Goal: Task Accomplishment & Management: Manage account settings

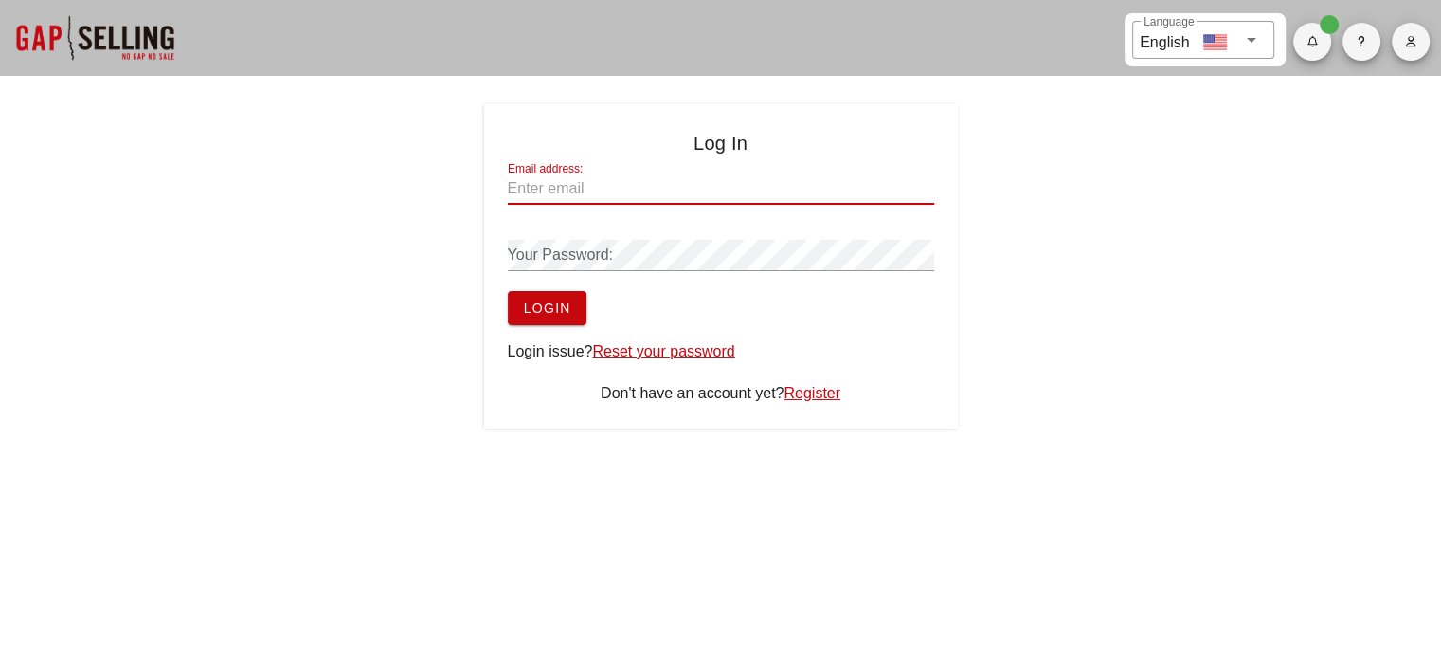
type input "[EMAIL_ADDRESS][PERSON_NAME][DOMAIN_NAME]"
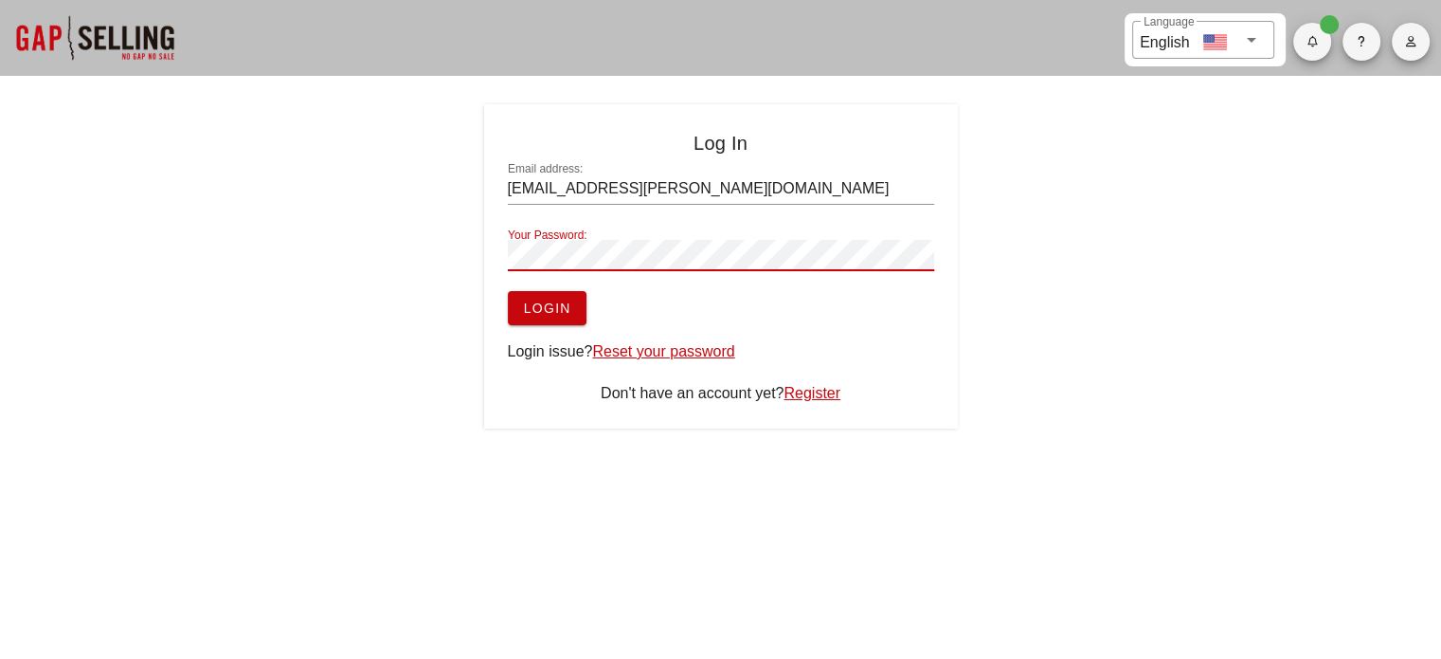
click at [531, 305] on span "Login" at bounding box center [547, 307] width 48 height 15
click at [545, 304] on span "Login" at bounding box center [547, 307] width 48 height 15
click at [1412, 45] on icon "button" at bounding box center [1410, 41] width 12 height 11
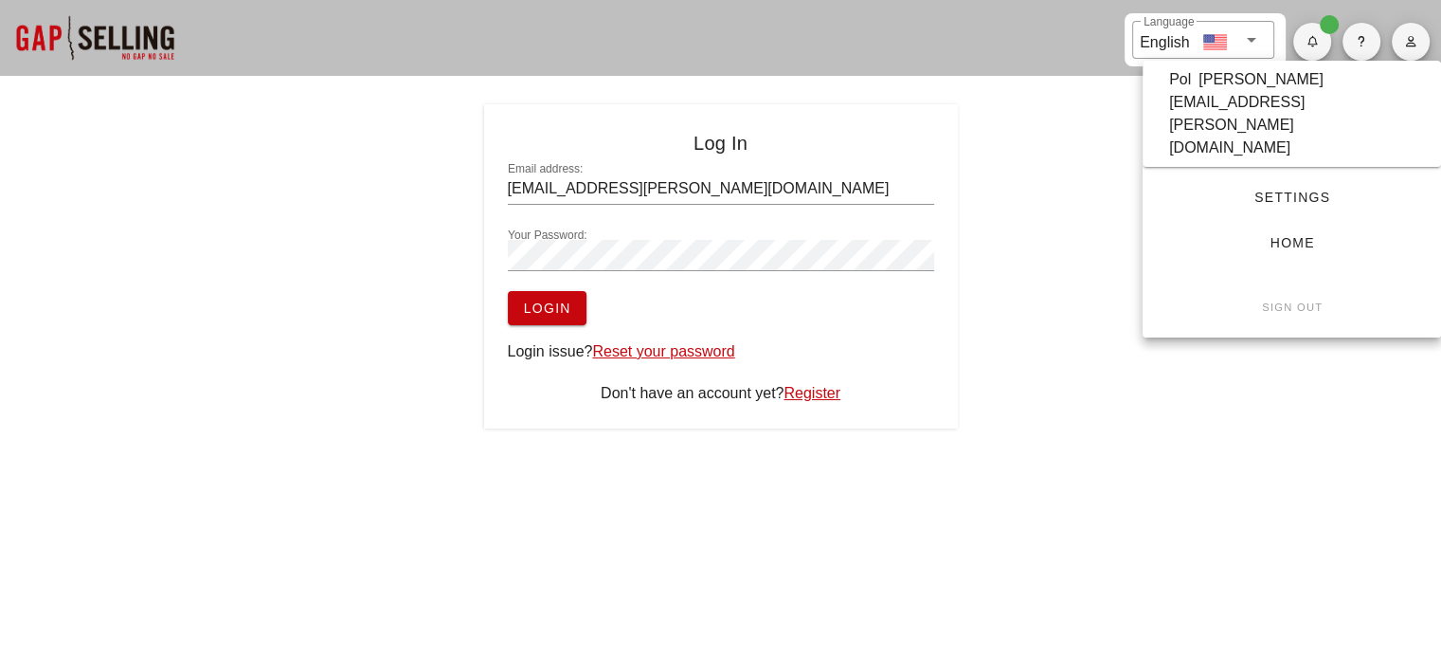
click at [1303, 98] on div "[EMAIL_ADDRESS][PERSON_NAME][DOMAIN_NAME]" at bounding box center [1291, 125] width 245 height 68
click at [1303, 98] on div "​ Language English Log In Email address: [EMAIL_ADDRESS][PERSON_NAME][DOMAIN_NA…" at bounding box center [720, 228] width 1441 height 457
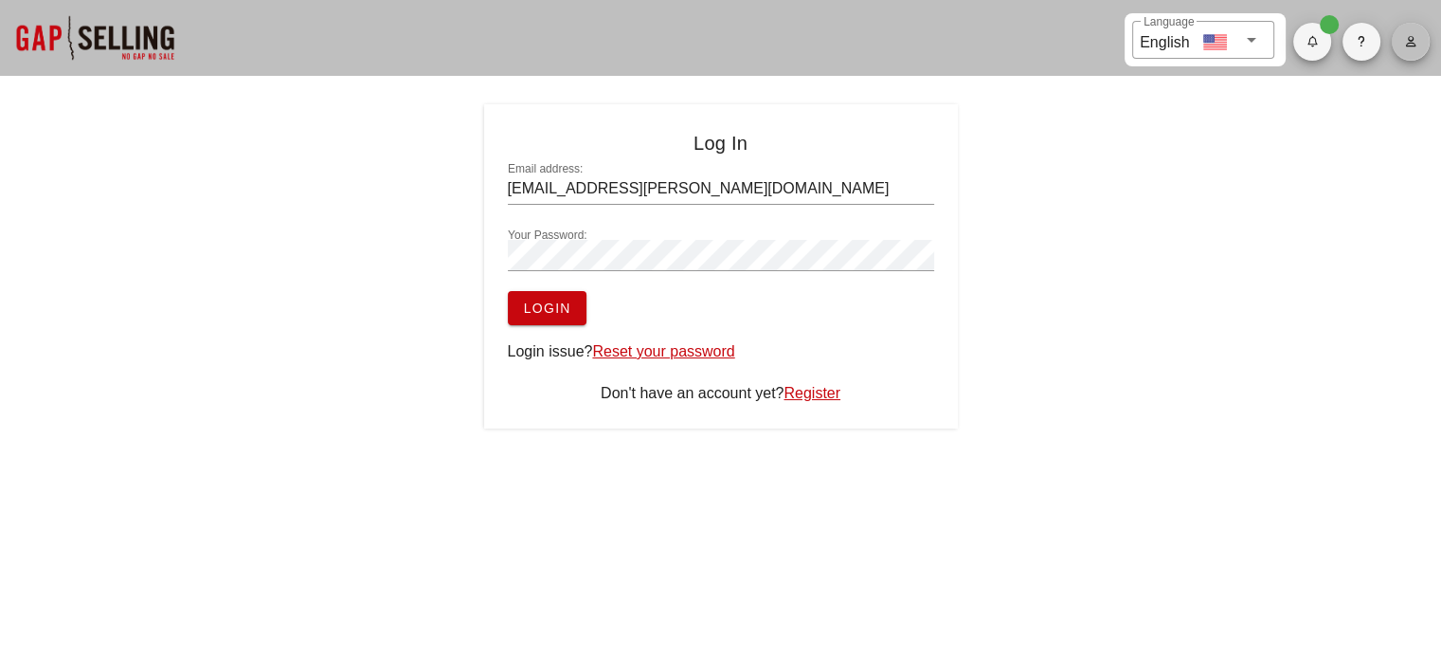
click at [1410, 42] on icon "button" at bounding box center [1410, 41] width 12 height 11
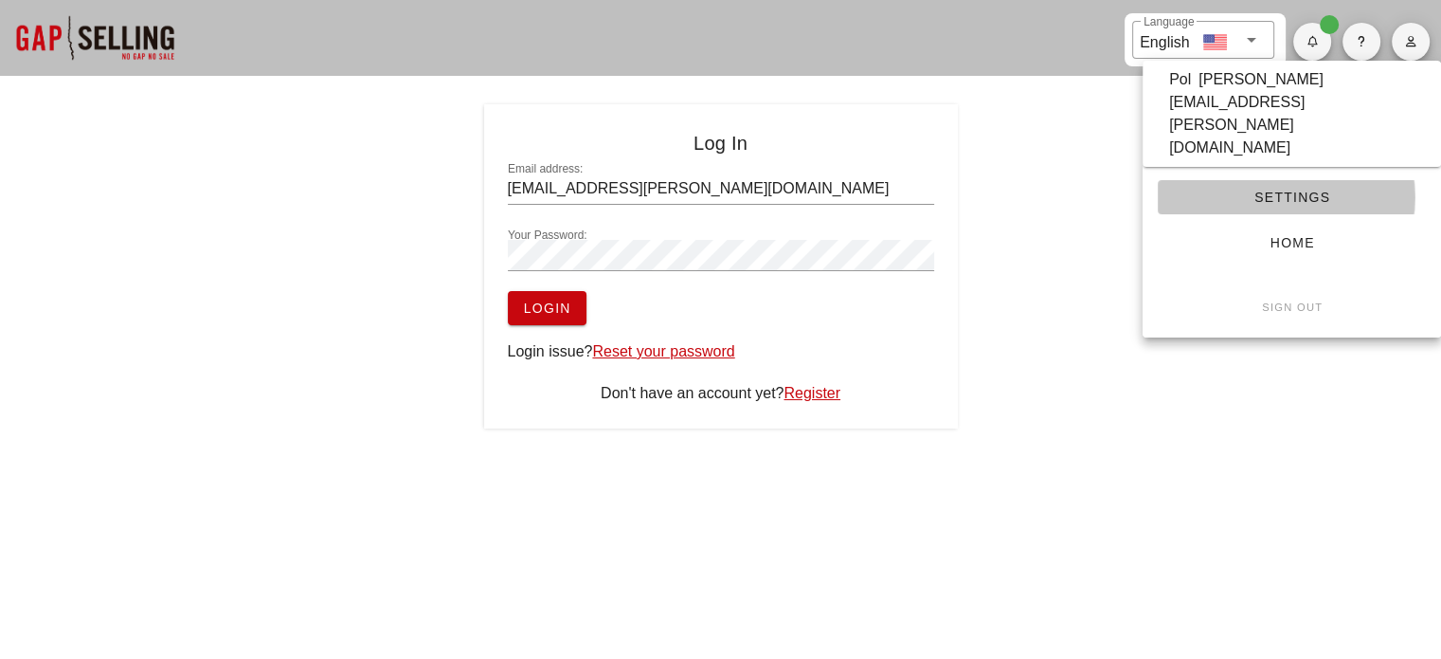
click at [1294, 190] on span "Settings" at bounding box center [1292, 197] width 238 height 15
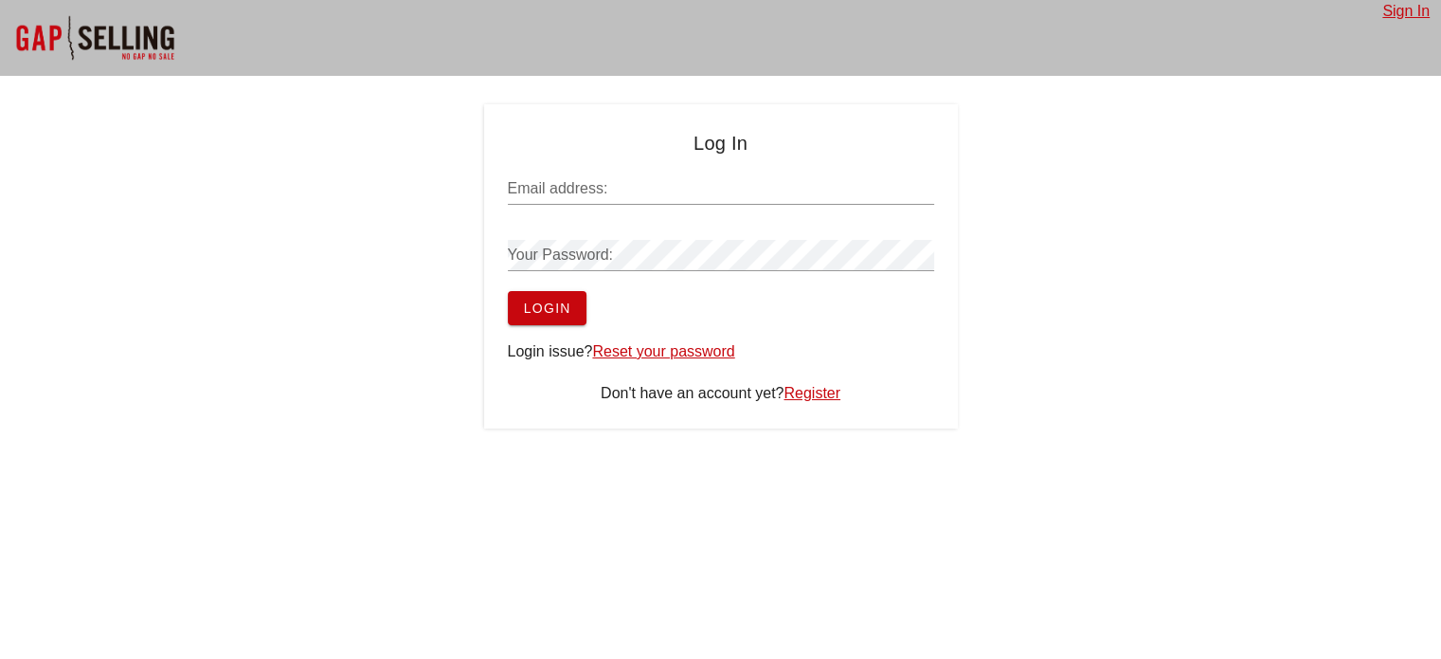
click at [610, 178] on input "Email address:" at bounding box center [721, 188] width 426 height 30
type input "[EMAIL_ADDRESS][PERSON_NAME][DOMAIN_NAME]"
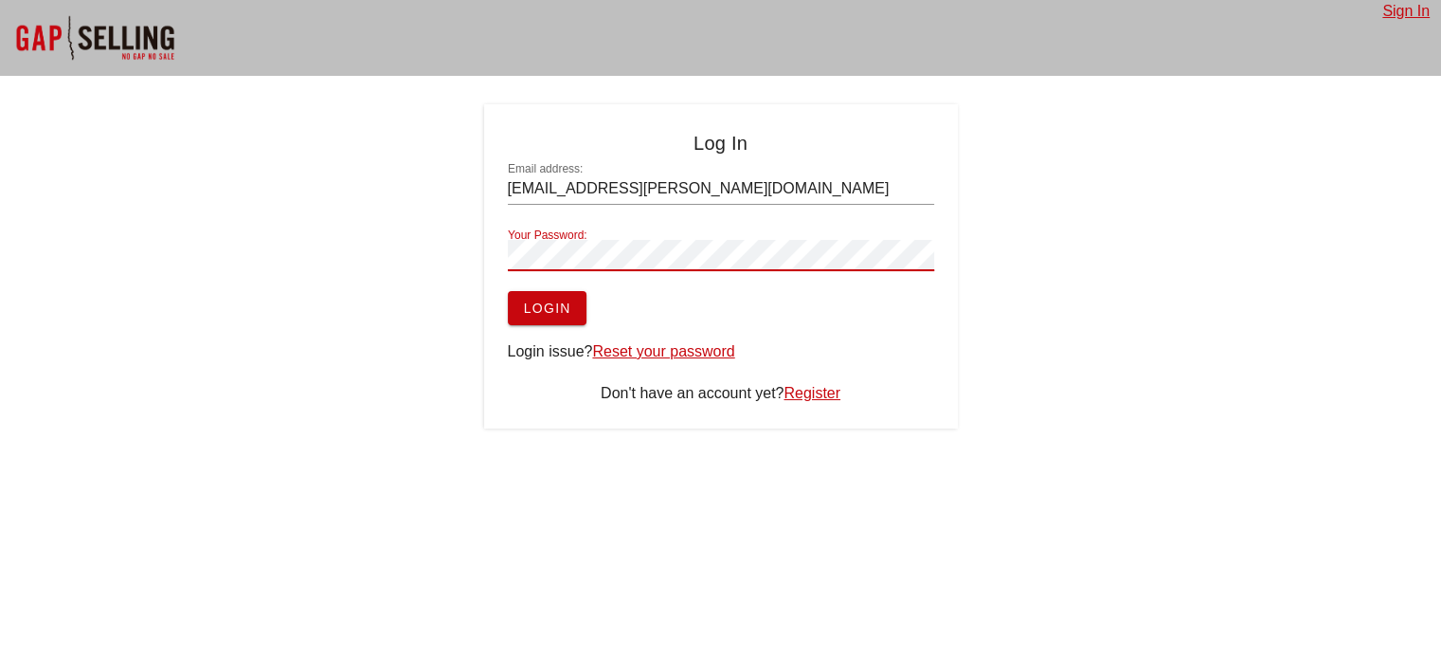
click at [508, 291] on button "Login" at bounding box center [547, 308] width 79 height 34
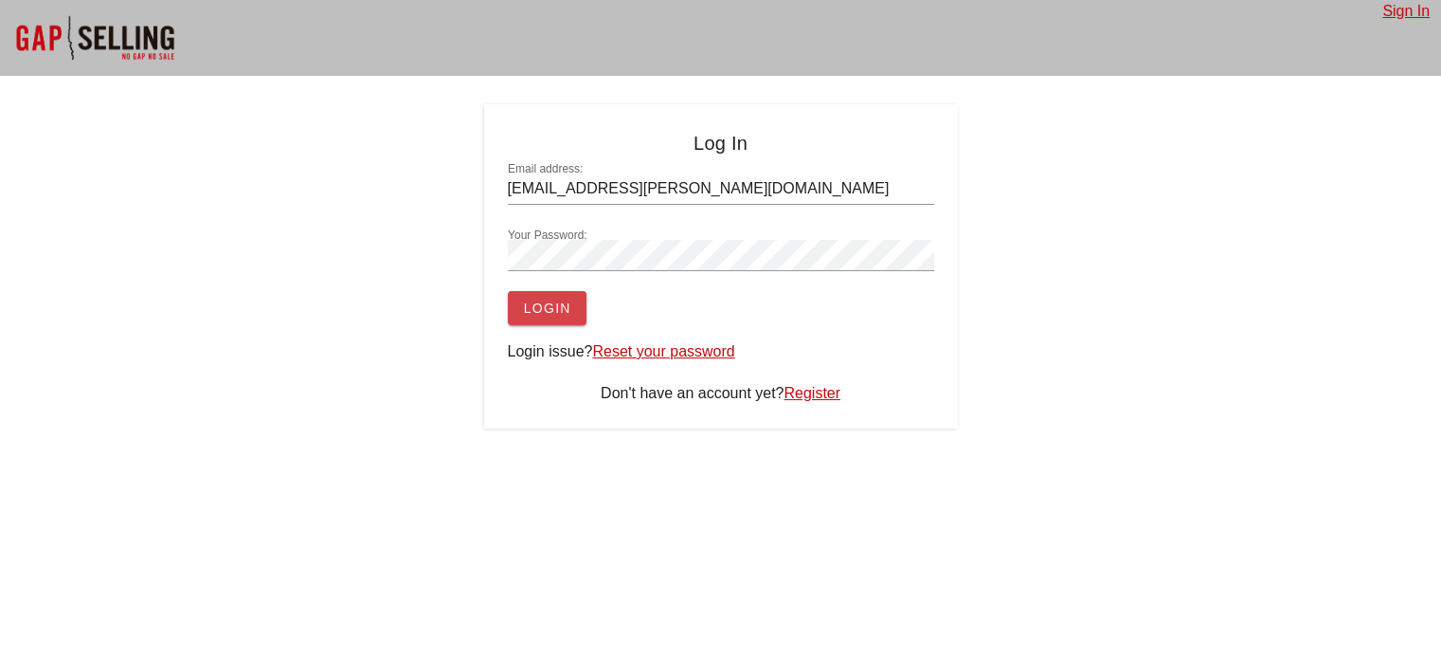
click at [551, 302] on span "Login" at bounding box center [547, 307] width 48 height 15
